Goal: Task Accomplishment & Management: Use online tool/utility

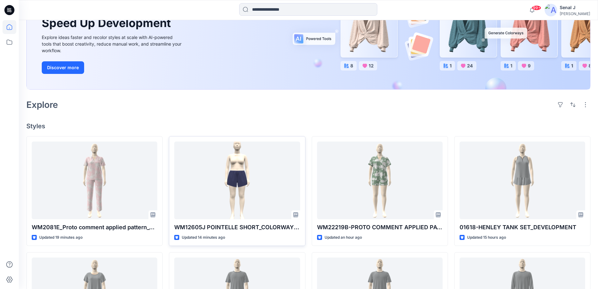
scroll to position [126, 0]
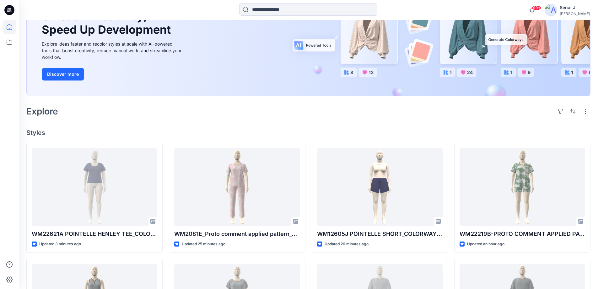
scroll to position [84, 0]
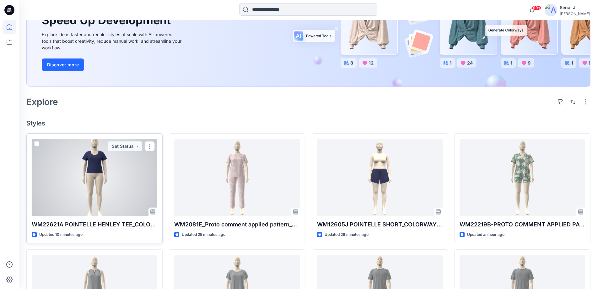
click at [89, 161] on div at bounding box center [95, 178] width 126 height 78
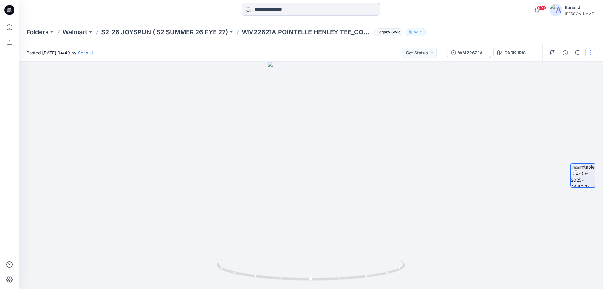
click at [591, 52] on button "button" at bounding box center [591, 53] width 10 height 10
click at [557, 70] on button "Edit" at bounding box center [564, 68] width 58 height 12
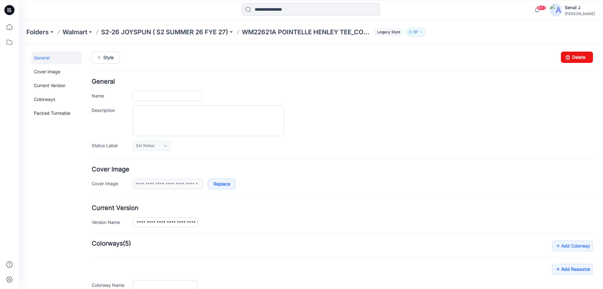
type input "**********"
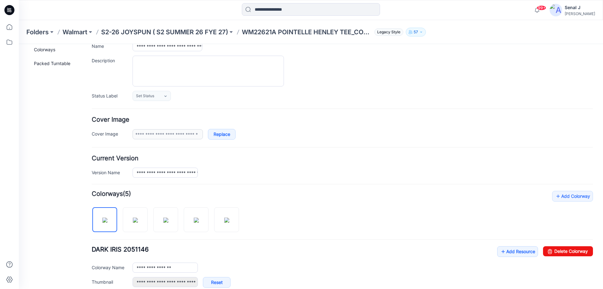
scroll to position [84, 0]
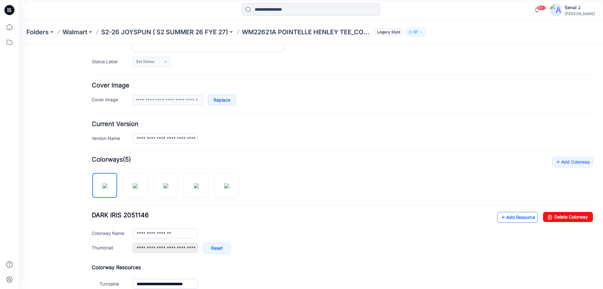
click at [520, 216] on link "Add Resource" at bounding box center [517, 217] width 41 height 11
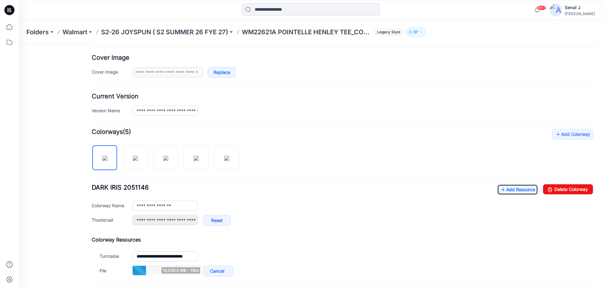
scroll to position [126, 0]
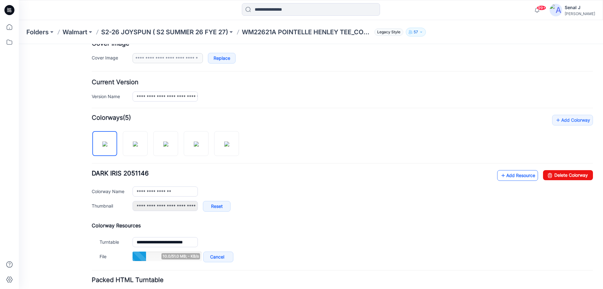
click at [512, 179] on link "Add Resource" at bounding box center [517, 175] width 41 height 11
click at [520, 174] on link "Add Resource" at bounding box center [517, 175] width 41 height 11
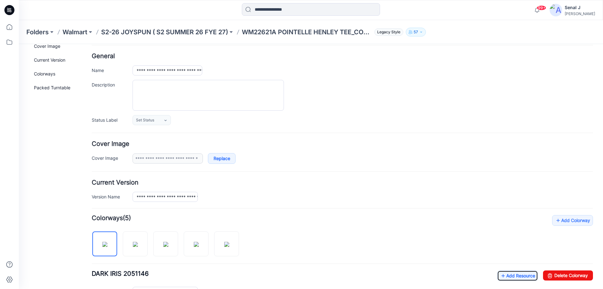
scroll to position [0, 0]
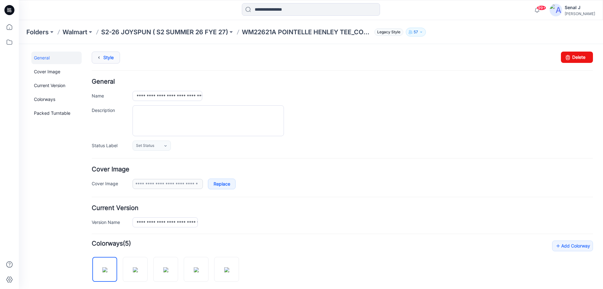
click at [105, 57] on link "Style" at bounding box center [106, 58] width 28 height 12
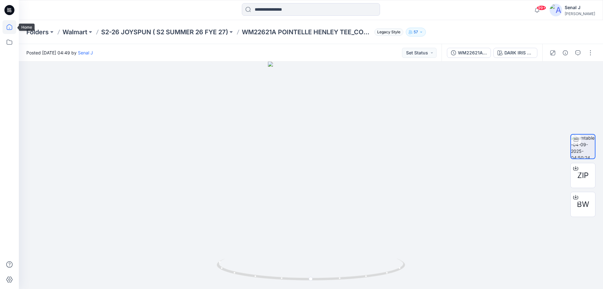
click at [10, 25] on icon at bounding box center [10, 27] width 6 height 6
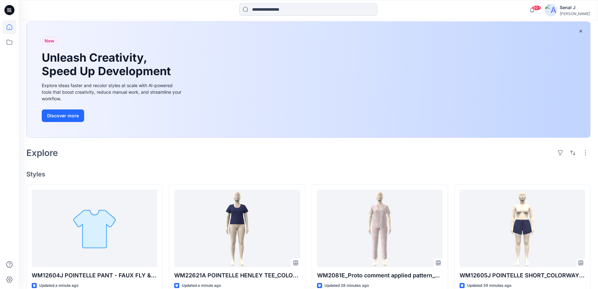
scroll to position [84, 0]
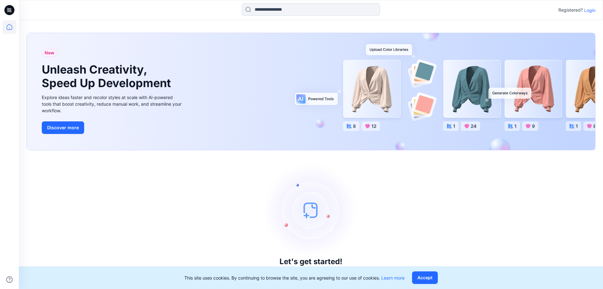
click at [591, 11] on p "Login" at bounding box center [589, 10] width 11 height 7
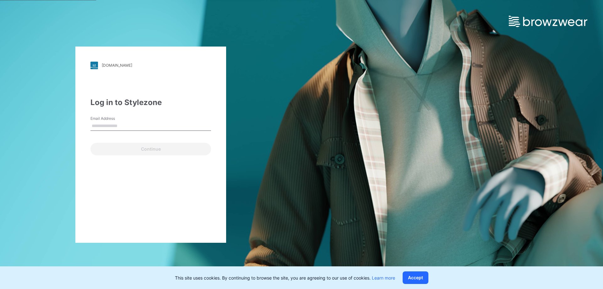
type input "**********"
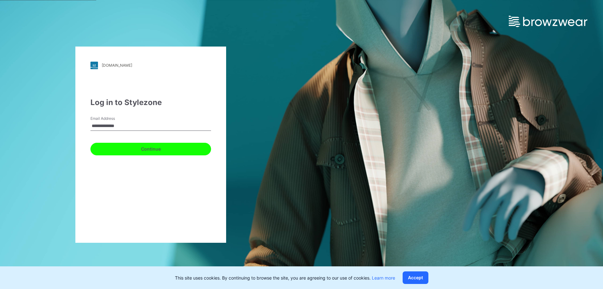
click at [116, 145] on button "Continue" at bounding box center [150, 149] width 121 height 13
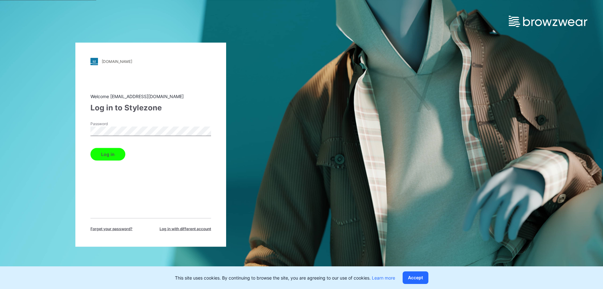
click at [107, 160] on button "Log in" at bounding box center [107, 154] width 35 height 13
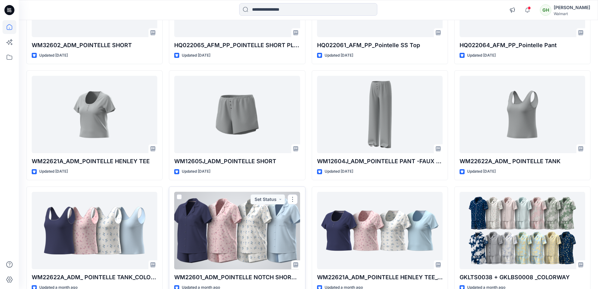
scroll to position [1279, 0]
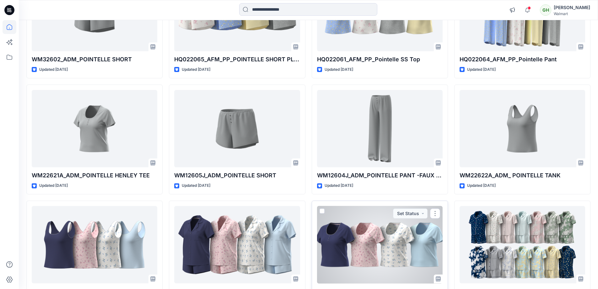
click at [373, 241] on div at bounding box center [380, 245] width 126 height 78
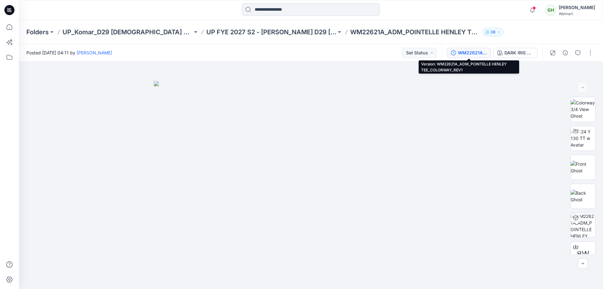
click at [470, 53] on div "WM22621A_ADM_POINTELLE HENLEY TEE_COLORWAY_REV1" at bounding box center [472, 52] width 29 height 7
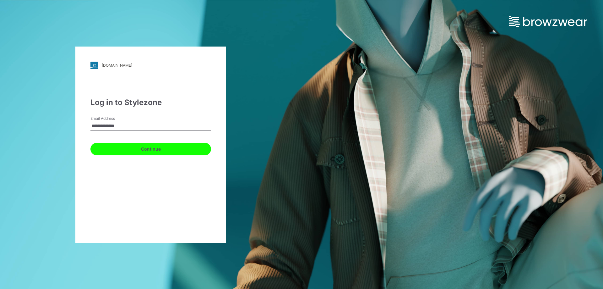
click at [129, 150] on button "Continue" at bounding box center [150, 149] width 121 height 13
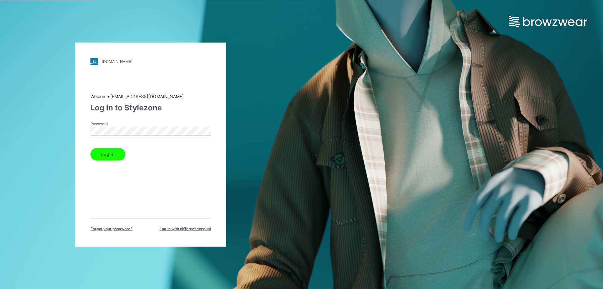
click at [101, 152] on button "Log in" at bounding box center [107, 154] width 35 height 13
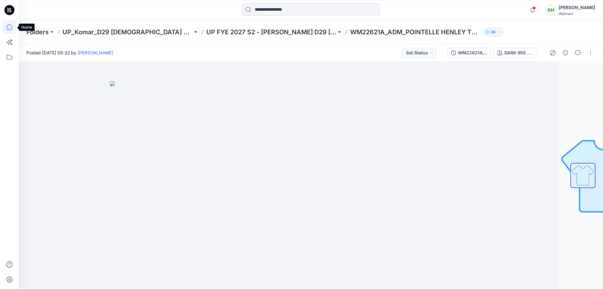
click at [10, 26] on icon at bounding box center [10, 27] width 14 height 14
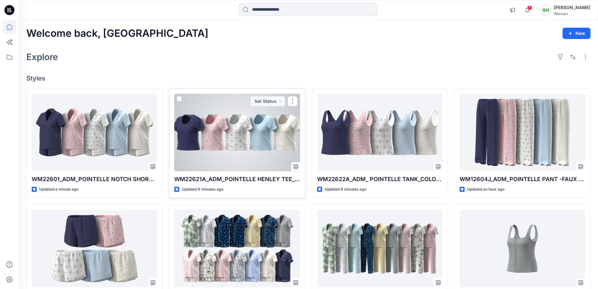
click at [235, 146] on div at bounding box center [237, 133] width 126 height 78
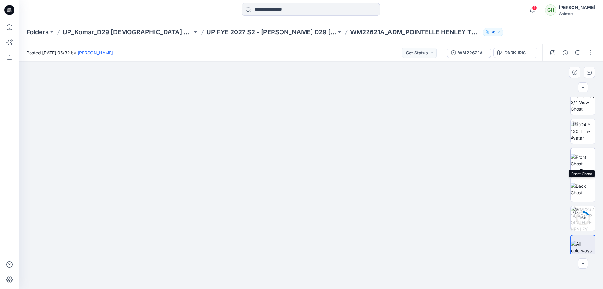
scroll to position [13, 0]
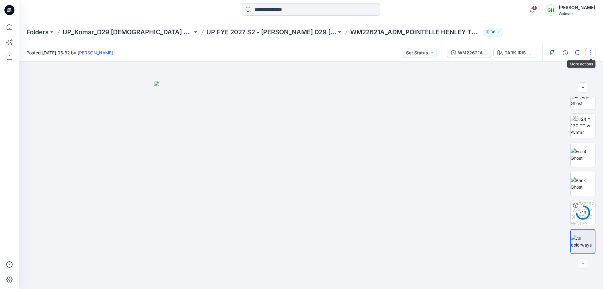
click at [592, 52] on button "button" at bounding box center [591, 53] width 10 height 10
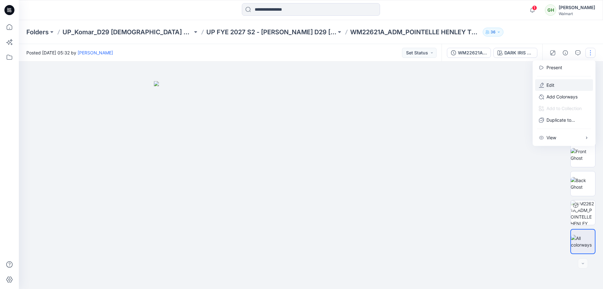
click at [566, 85] on button "Edit" at bounding box center [564, 85] width 58 height 12
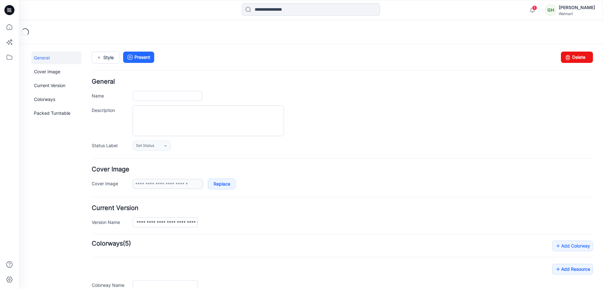
type input "**********"
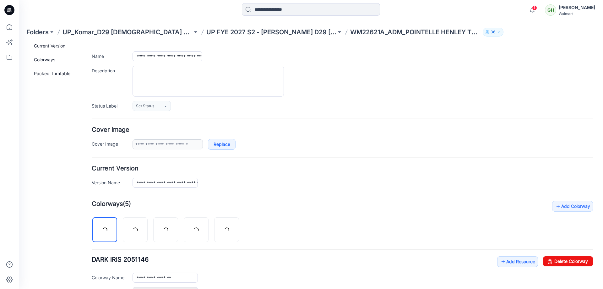
scroll to position [84, 0]
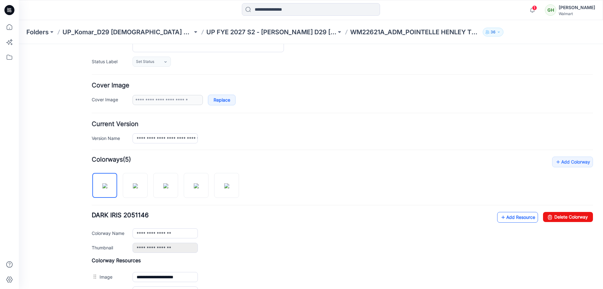
click at [511, 215] on link "Add Resource" at bounding box center [517, 217] width 41 height 11
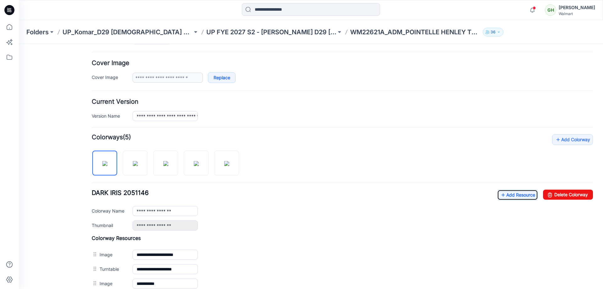
scroll to position [210, 0]
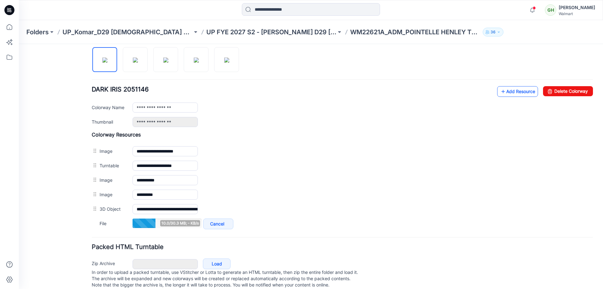
click at [513, 89] on link "Add Resource" at bounding box center [517, 91] width 41 height 11
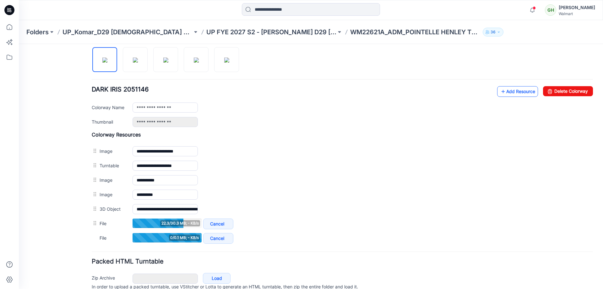
click at [519, 90] on link "Add Resource" at bounding box center [517, 91] width 41 height 11
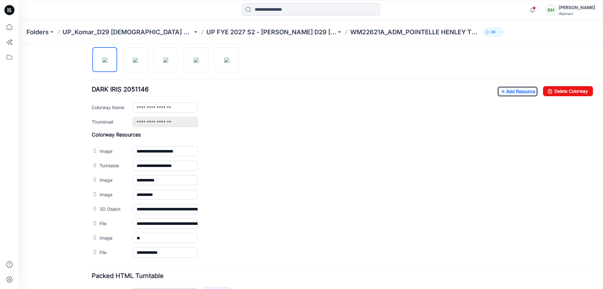
scroll to position [0, 0]
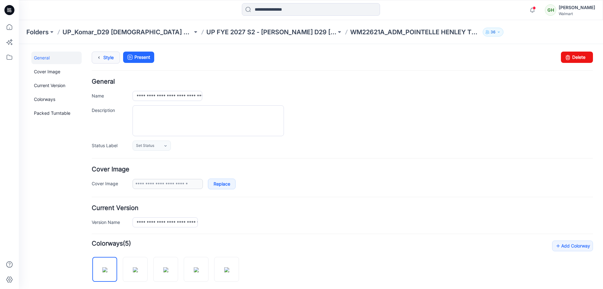
click at [108, 57] on link "Style" at bounding box center [106, 58] width 28 height 12
